Goal: Task Accomplishment & Management: Complete application form

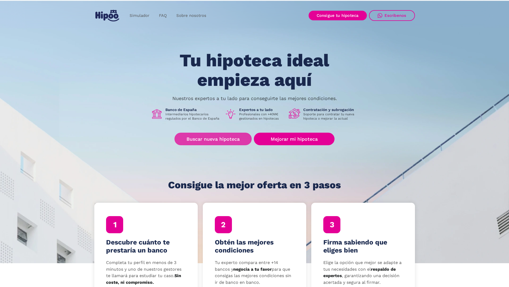
click at [227, 140] on link "Buscar nueva hipoteca" at bounding box center [213, 139] width 77 height 13
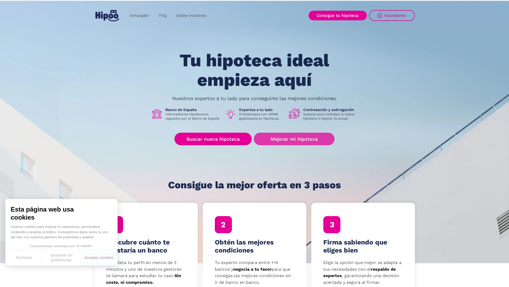
click at [294, 142] on link "Mejorar mi hipoteca" at bounding box center [294, 139] width 80 height 13
